Goal: Information Seeking & Learning: Learn about a topic

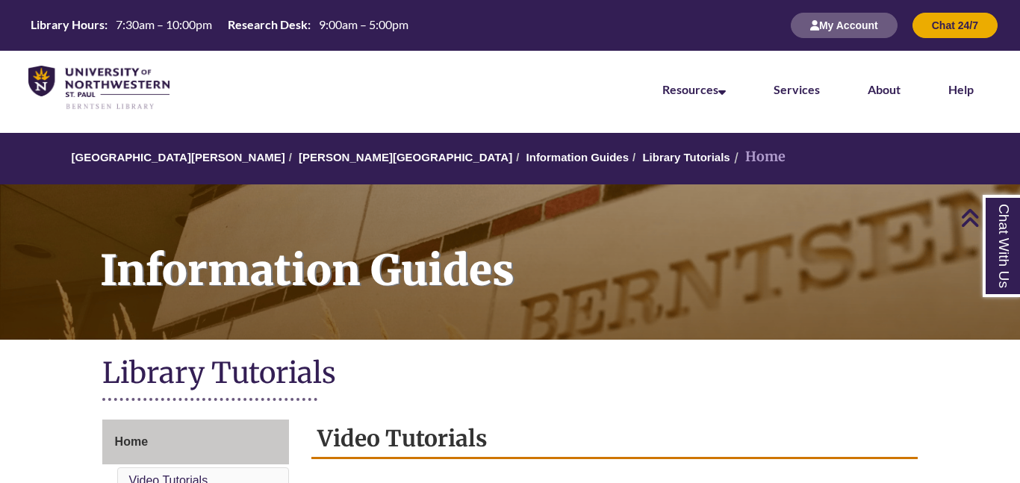
scroll to position [451, 0]
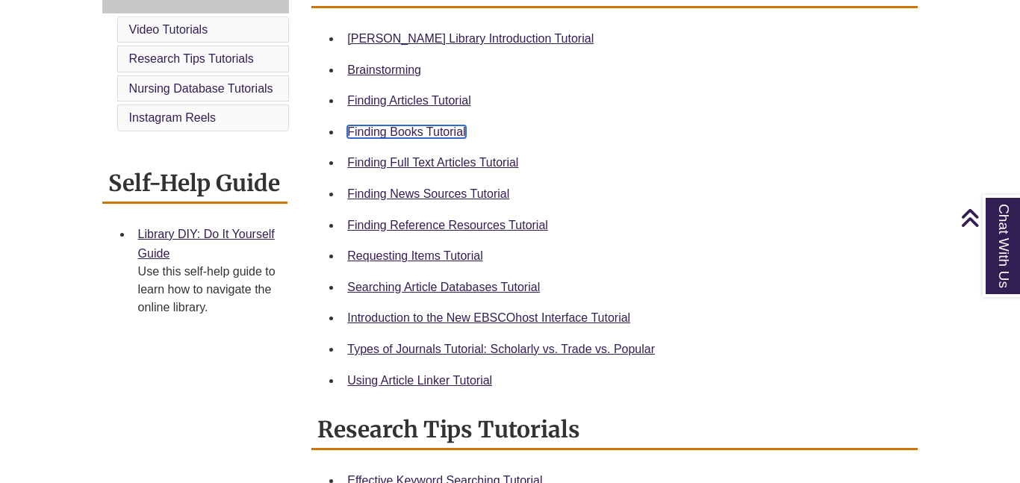
click at [441, 132] on link "Finding Books Tutorial" at bounding box center [406, 131] width 118 height 13
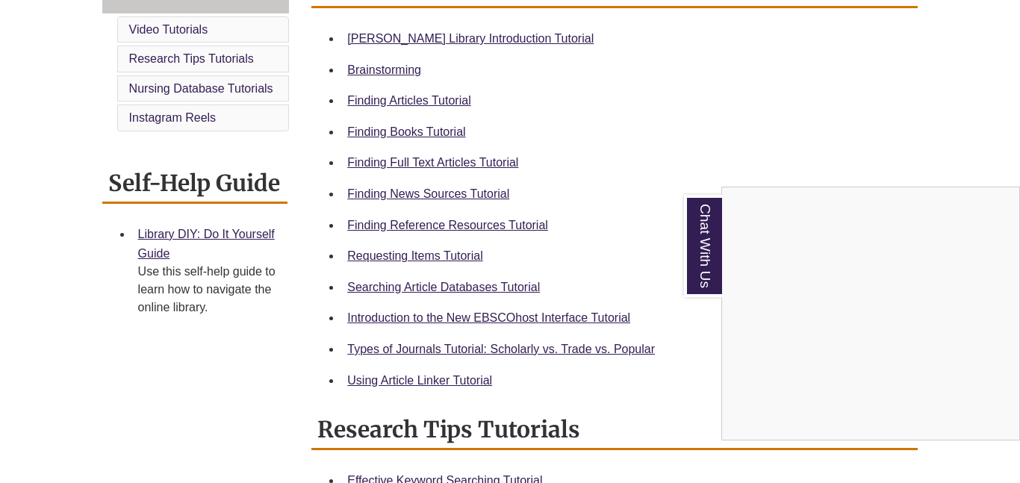
click at [402, 133] on div "Chat With Us" at bounding box center [510, 241] width 1020 height 483
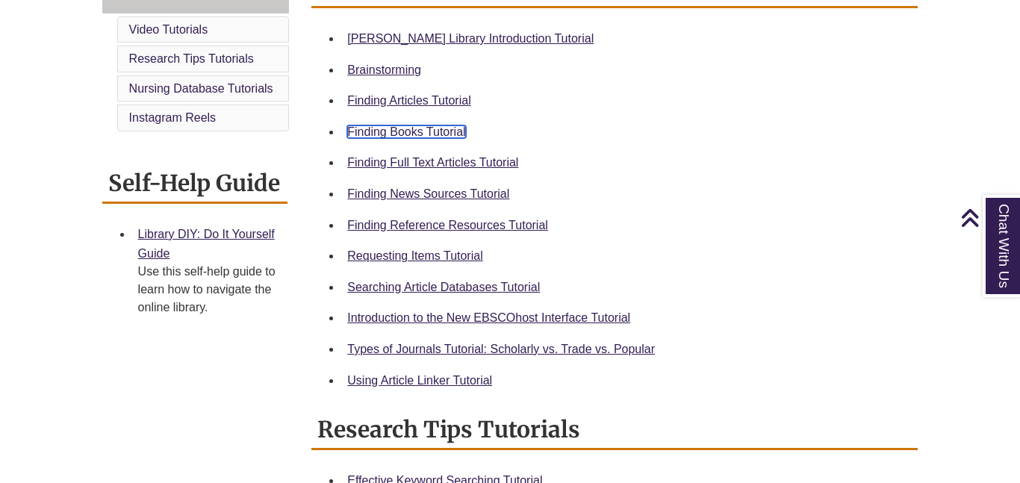
click at [402, 133] on link "Finding Books Tutorial" at bounding box center [406, 131] width 118 height 13
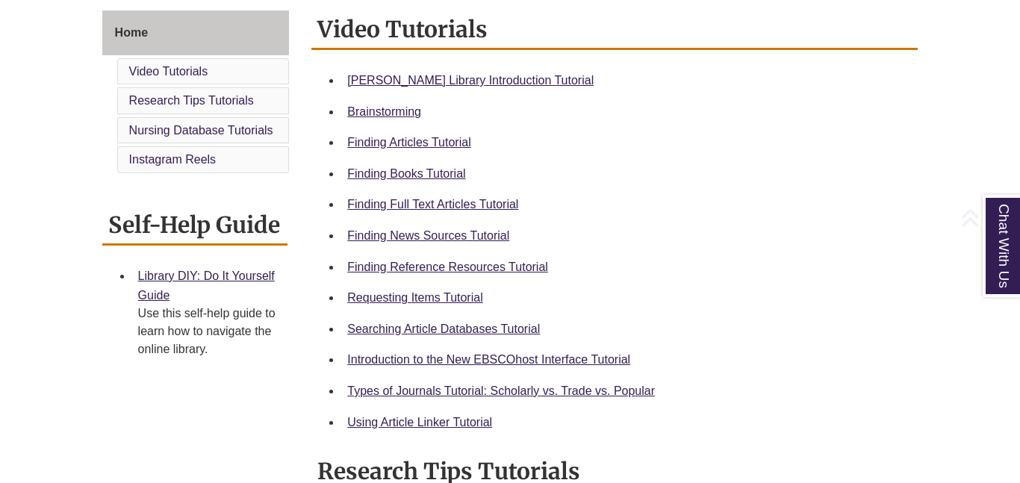
scroll to position [408, 0]
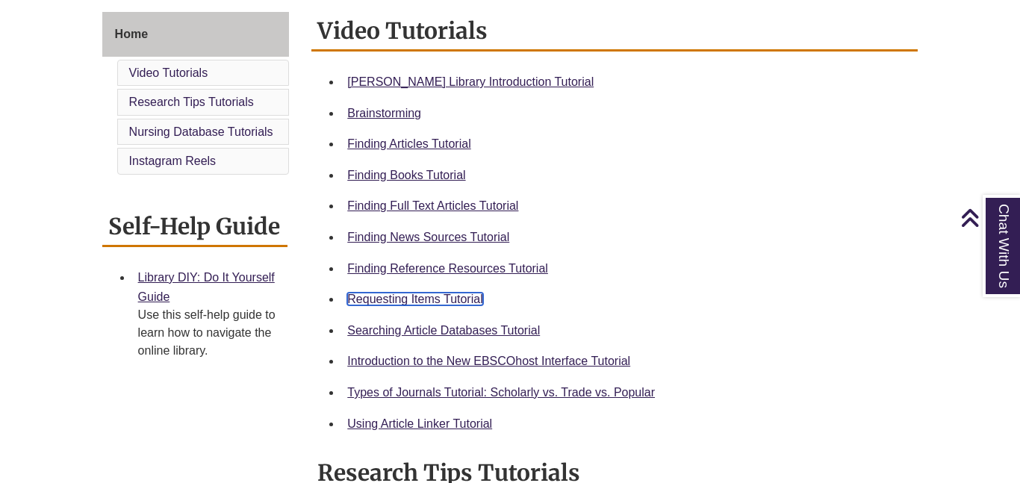
click at [395, 299] on link "Requesting Items Tutorial" at bounding box center [414, 299] width 135 height 13
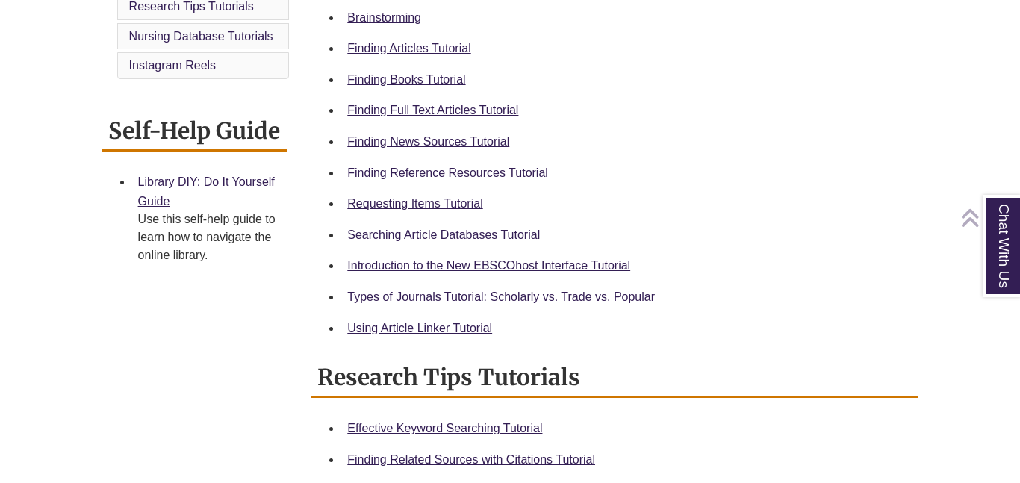
scroll to position [505, 0]
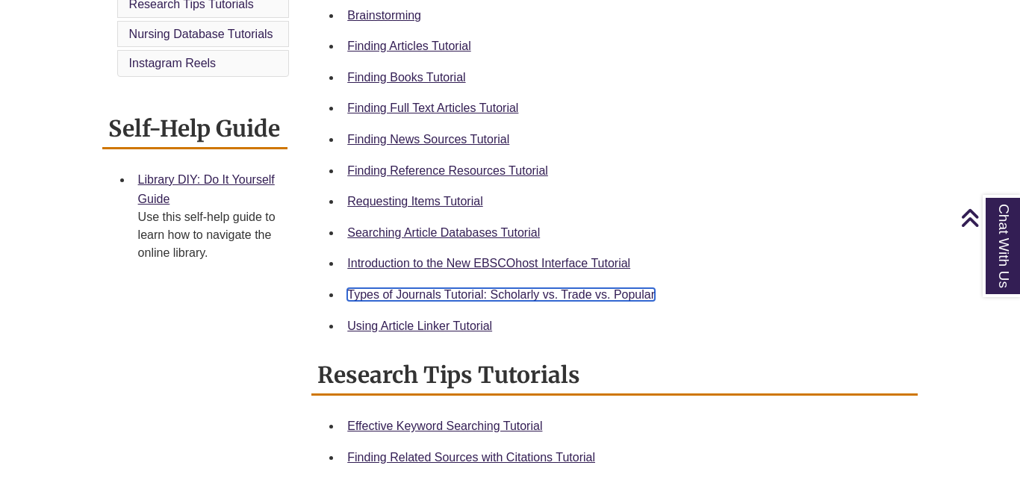
click at [379, 295] on link "Types of Journals Tutorial: Scholarly vs. Trade vs. Popular" at bounding box center [501, 294] width 308 height 13
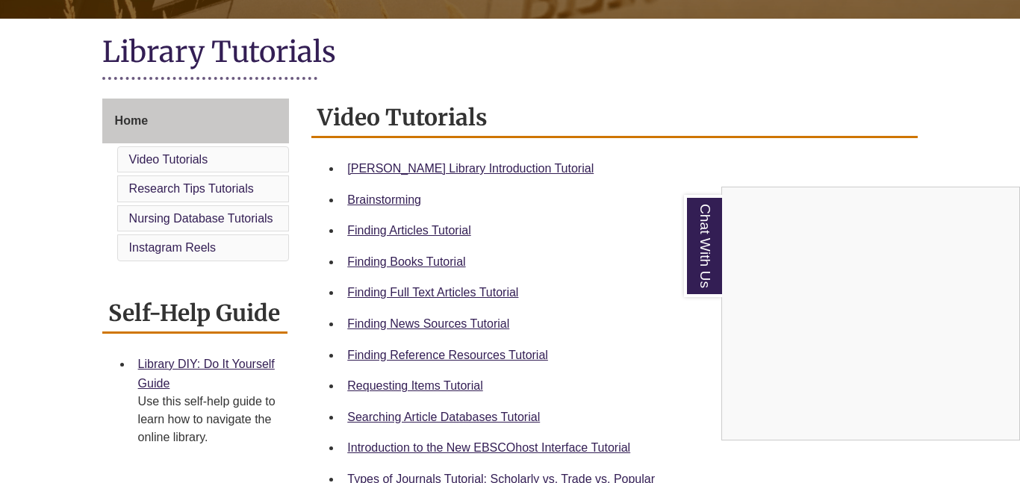
scroll to position [354, 0]
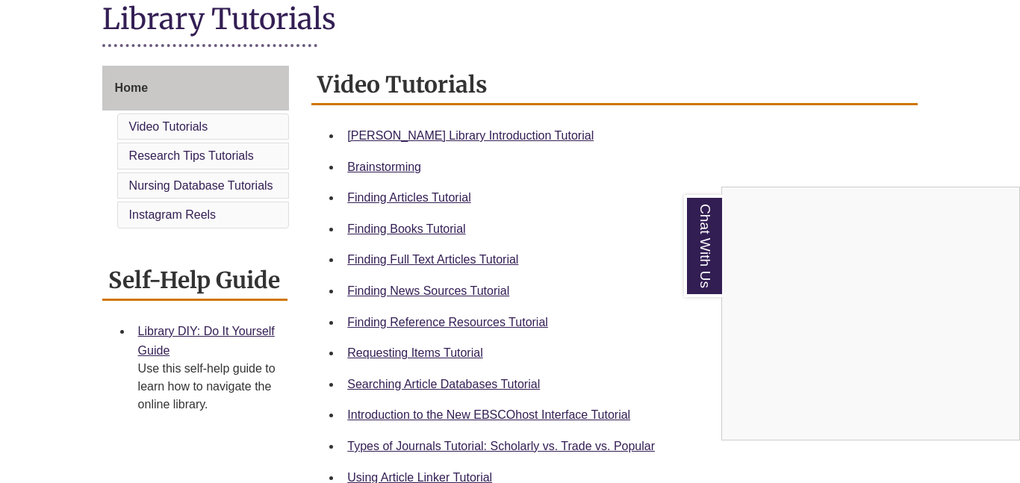
click at [391, 197] on div "Chat With Us" at bounding box center [510, 241] width 1020 height 483
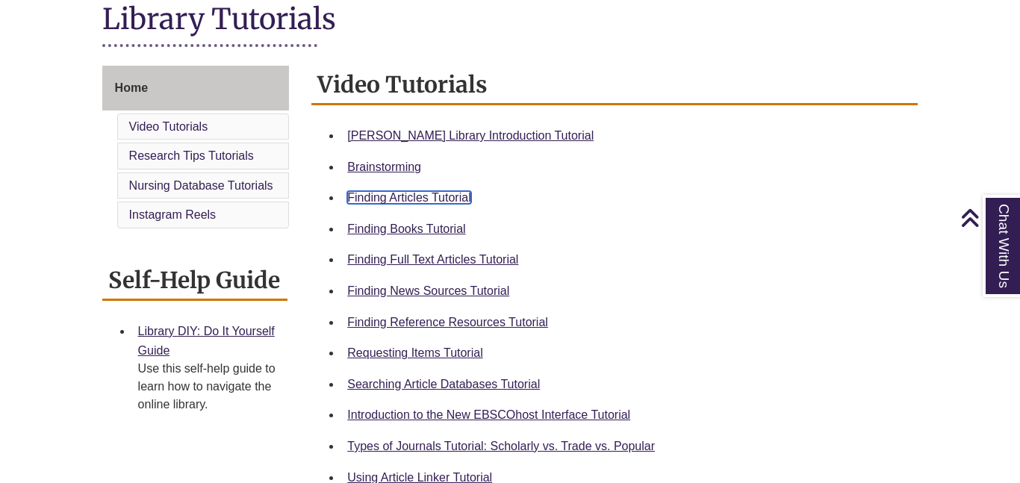
click at [391, 197] on link "Finding Articles Tutorial" at bounding box center [408, 197] width 123 height 13
